Goal: Task Accomplishment & Management: Use online tool/utility

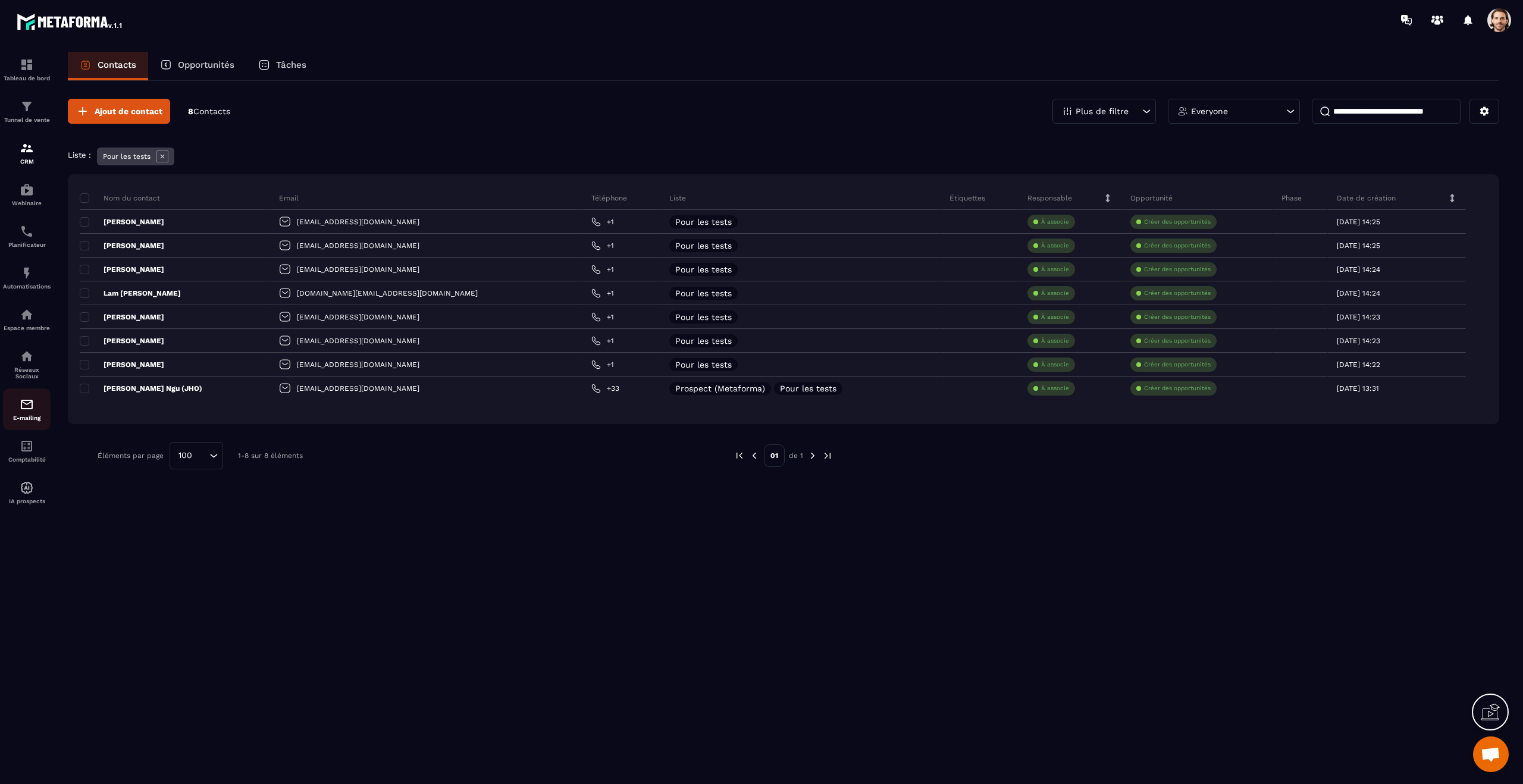
click at [33, 413] on div "E-mailing" at bounding box center [26, 409] width 47 height 24
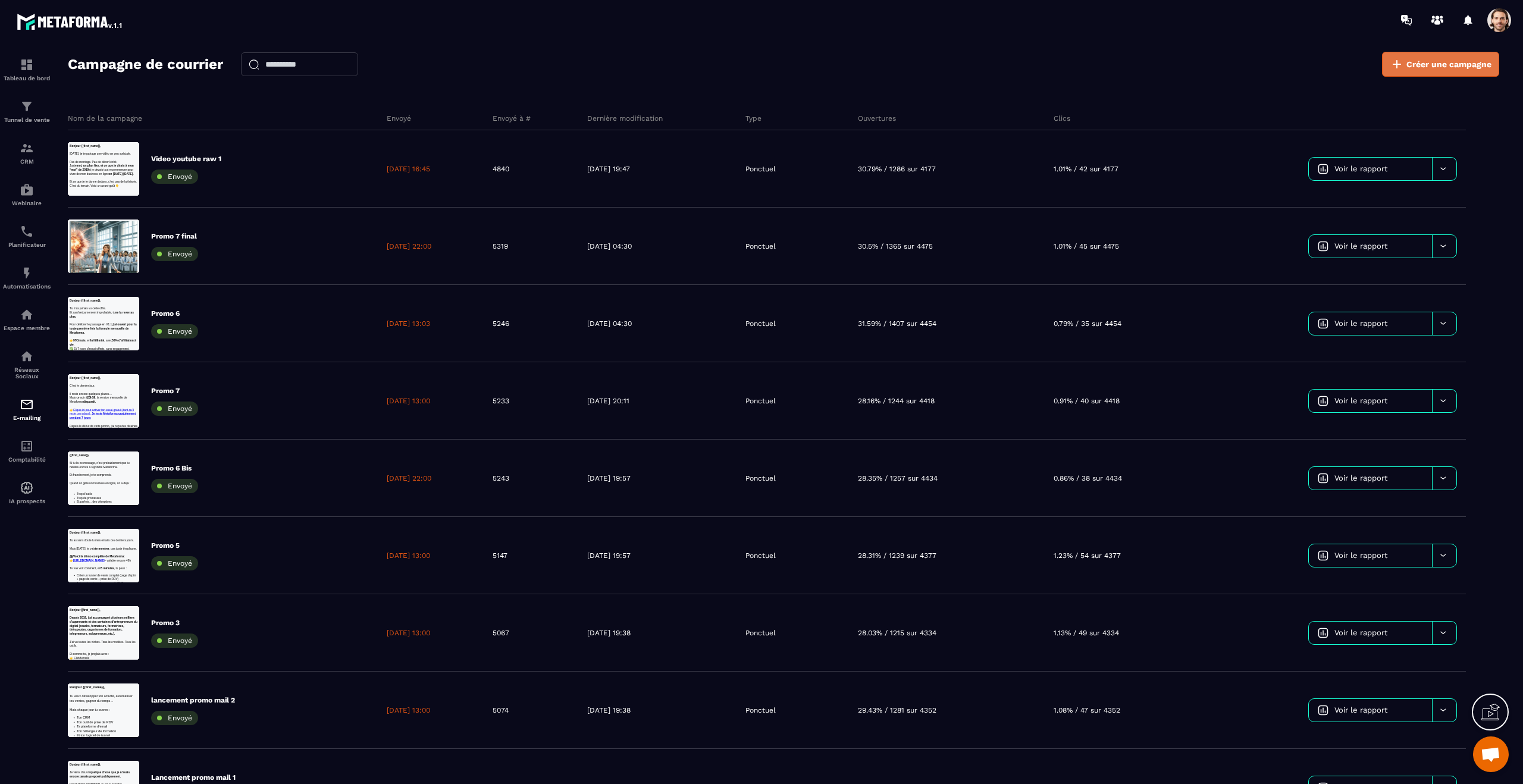
click at [1452, 66] on span "Créer une campagne" at bounding box center [1448, 64] width 85 height 12
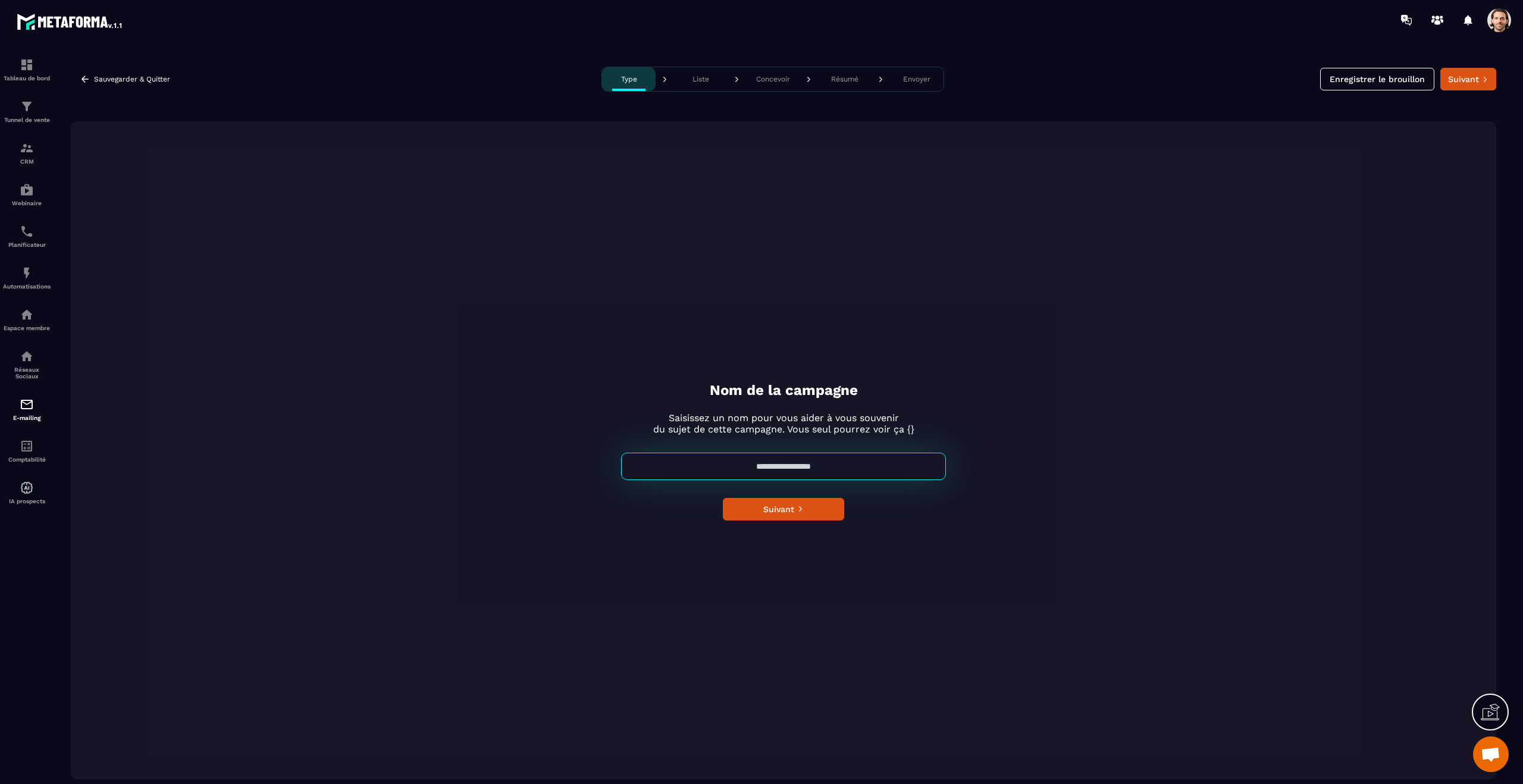
click at [815, 470] on input at bounding box center [783, 466] width 325 height 27
type input "**********"
click at [800, 509] on icon "submit" at bounding box center [800, 509] width 6 height 6
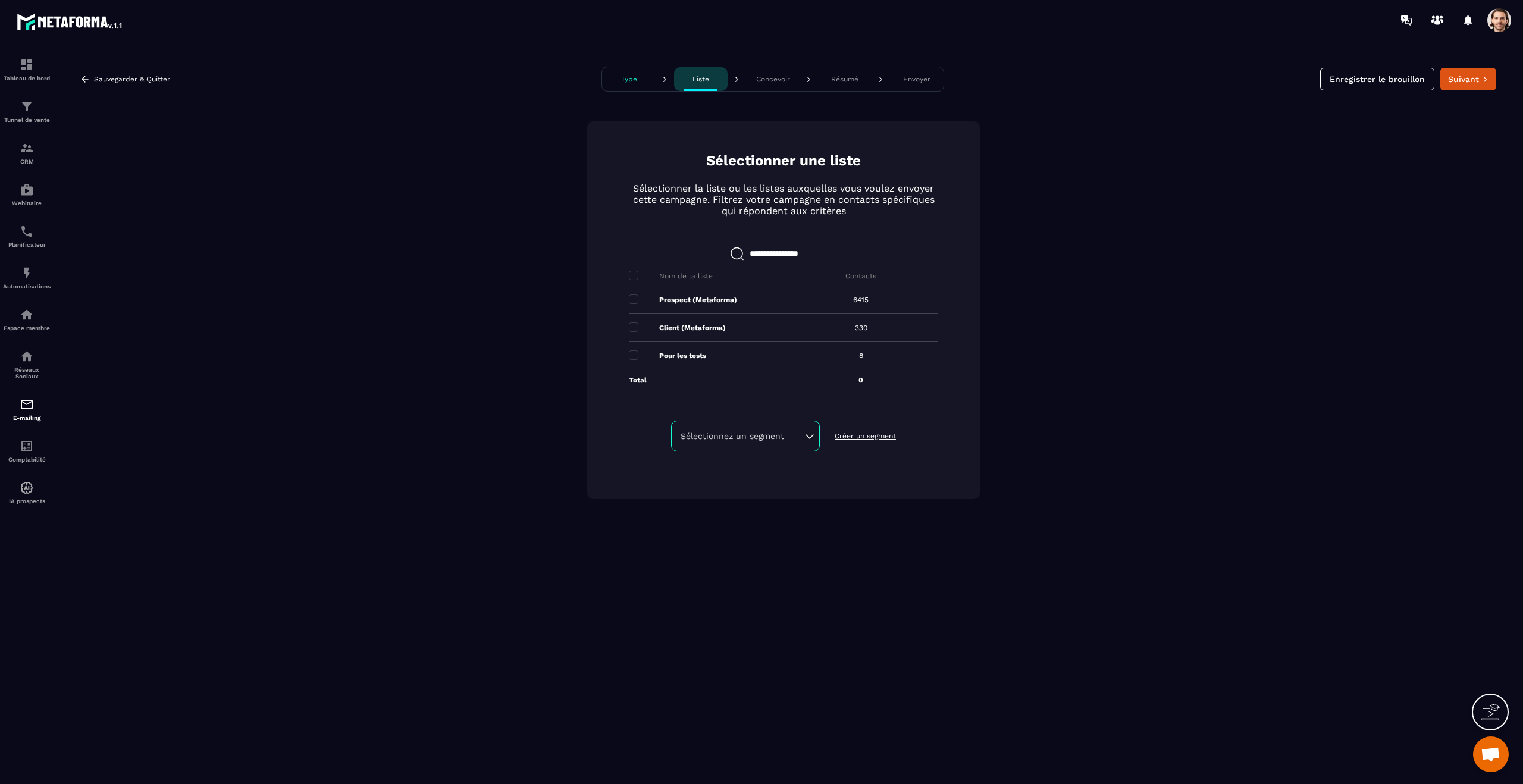
click at [767, 82] on p "Concevoir" at bounding box center [774, 79] width 34 height 9
click at [631, 355] on span at bounding box center [633, 355] width 9 height 9
click at [1486, 79] on icon at bounding box center [1485, 79] width 6 height 6
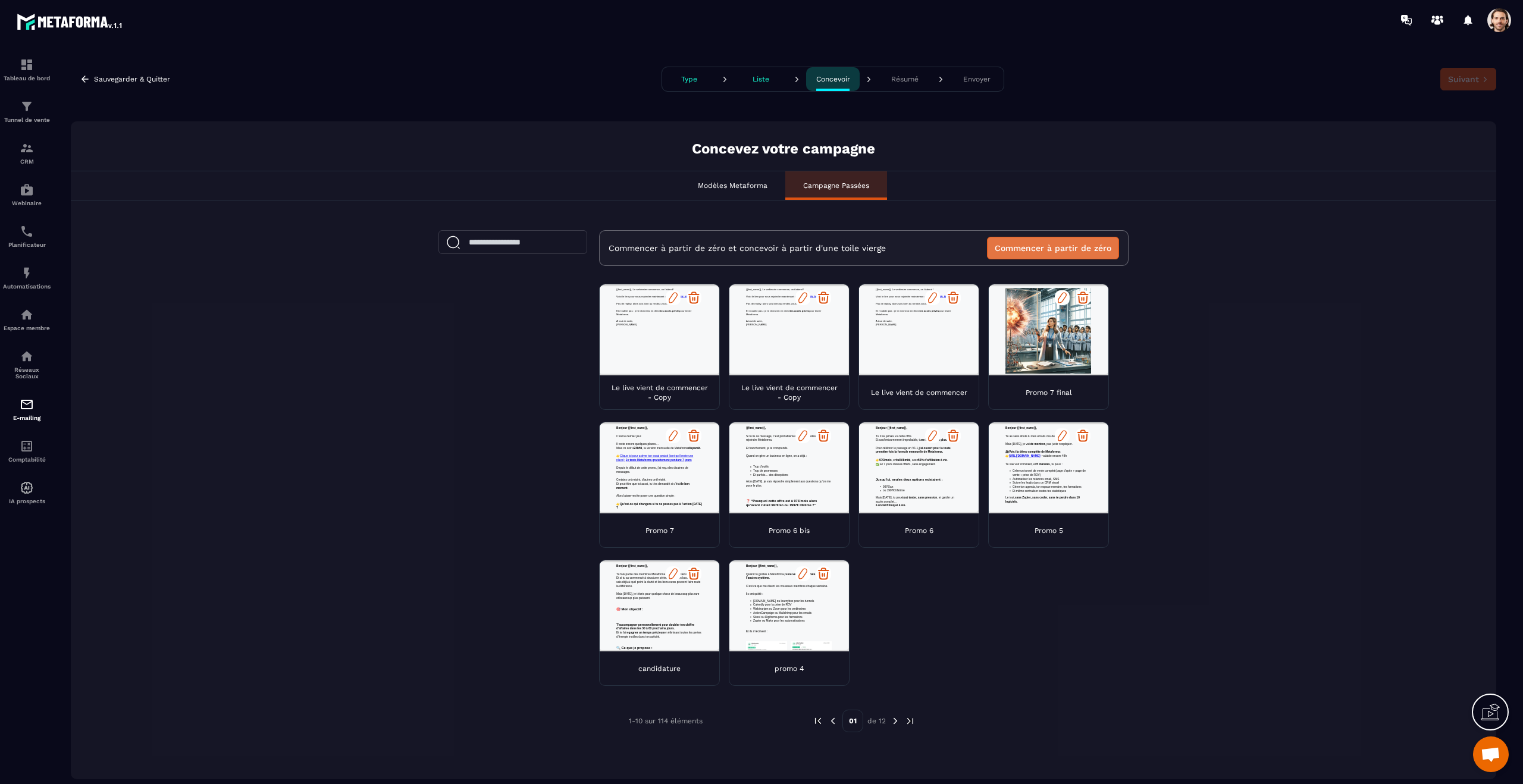
click at [1075, 245] on button "Commencer à partir de zéro" at bounding box center [1053, 247] width 132 height 23
